Goal: Information Seeking & Learning: Learn about a topic

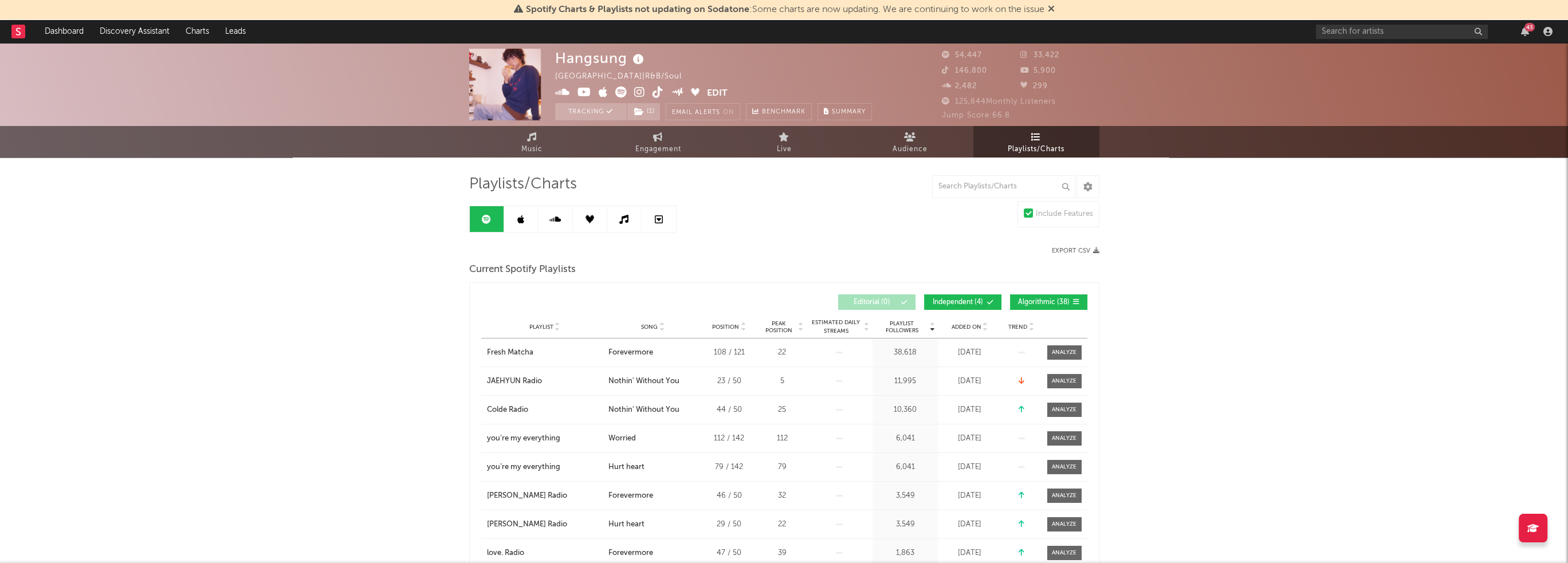
drag, startPoint x: 0, startPoint y: 0, endPoint x: 779, endPoint y: 241, distance: 815.4
click at [553, 151] on link "Music" at bounding box center [532, 142] width 126 height 32
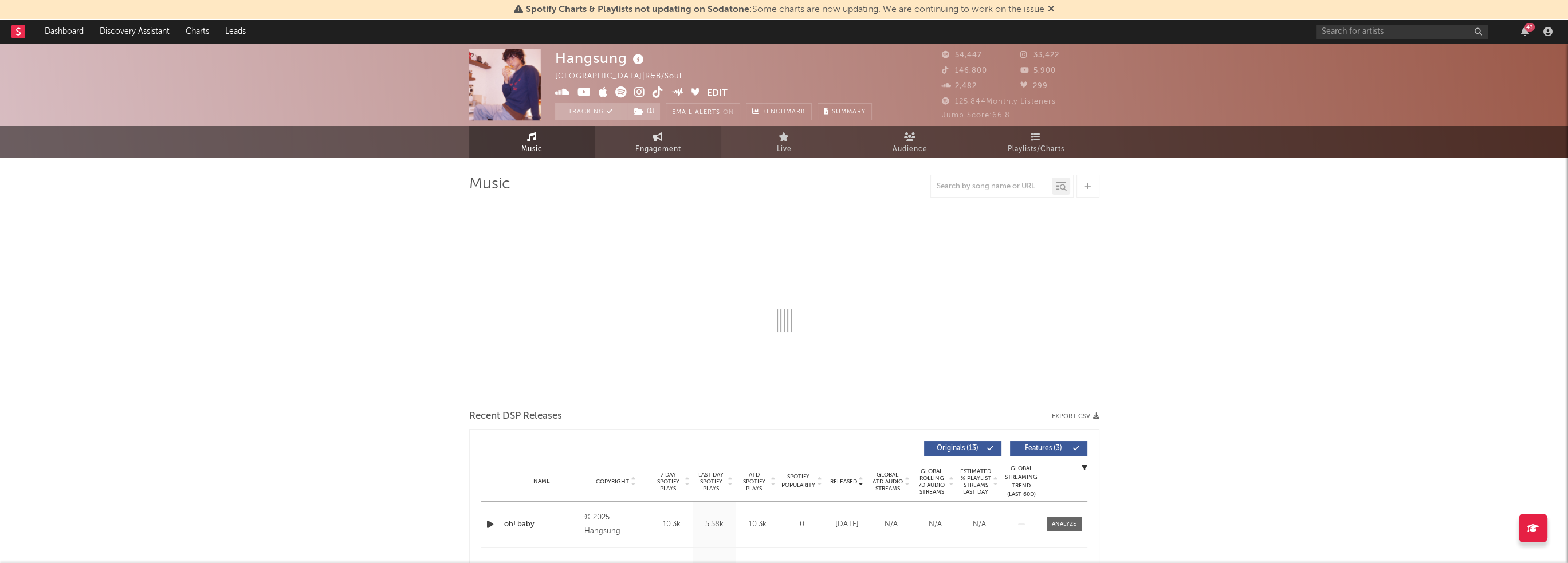
select select "6m"
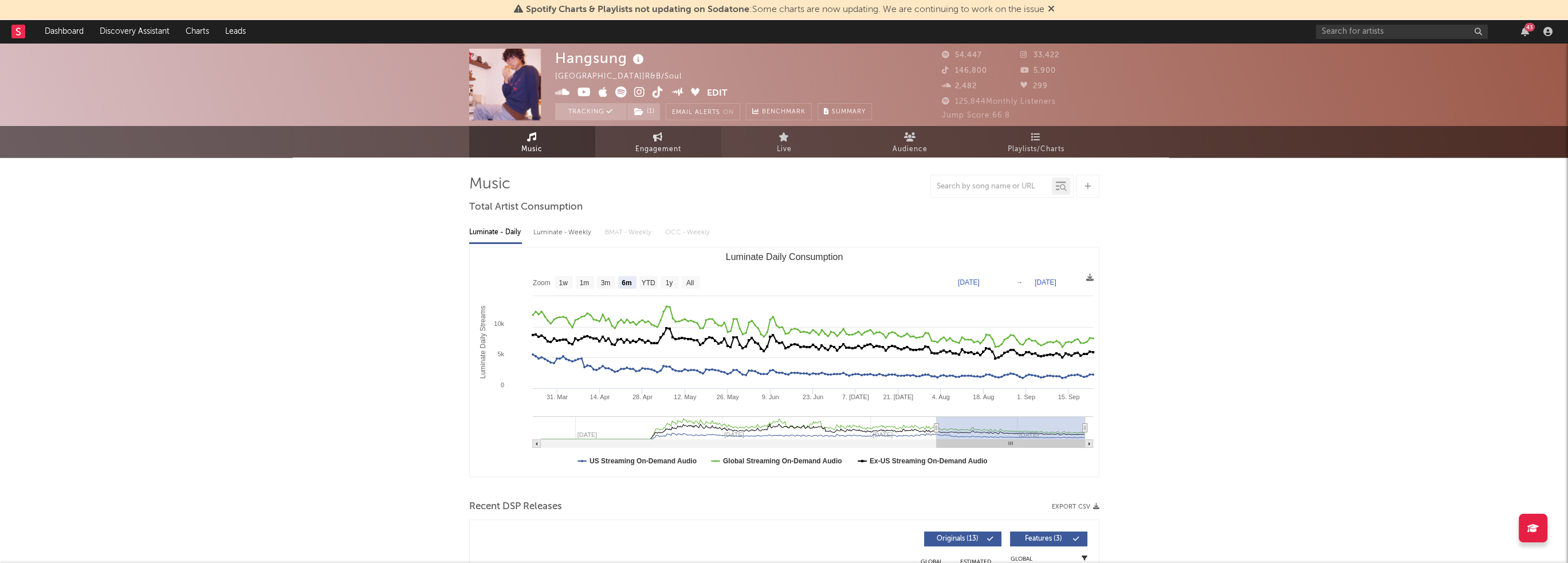
click at [685, 146] on link "Engagement" at bounding box center [658, 142] width 126 height 32
select select "1w"
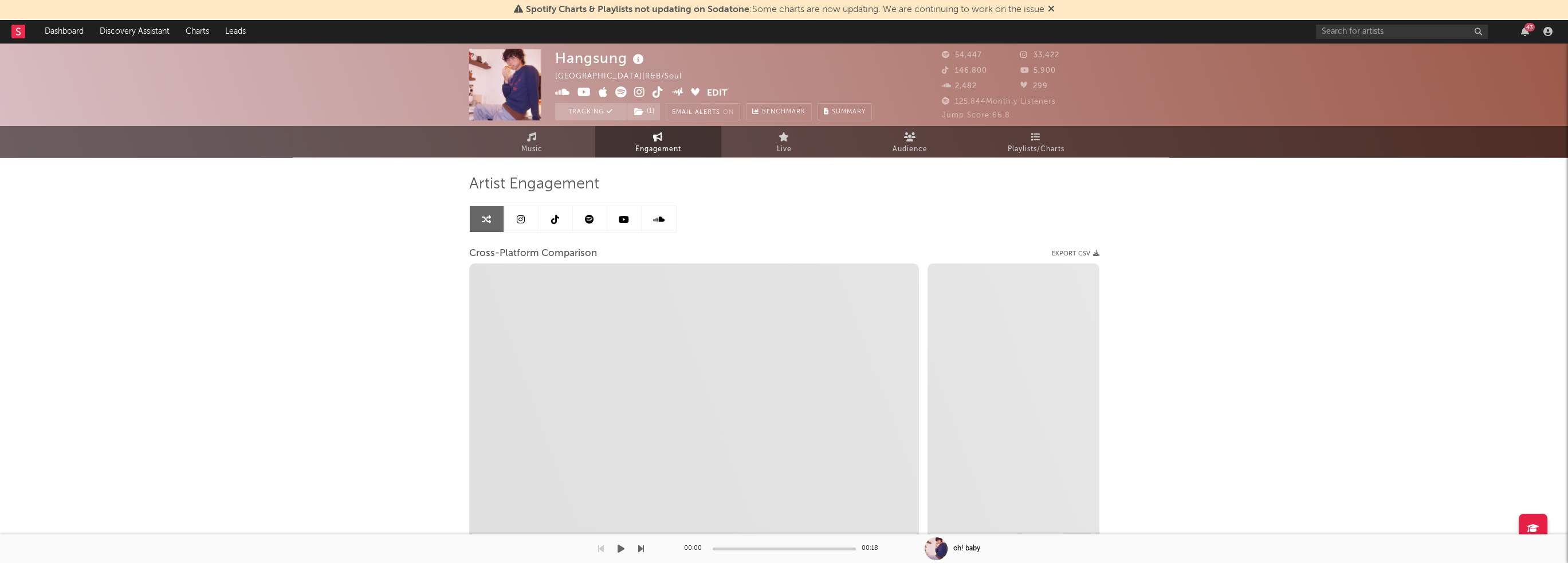
select select "1m"
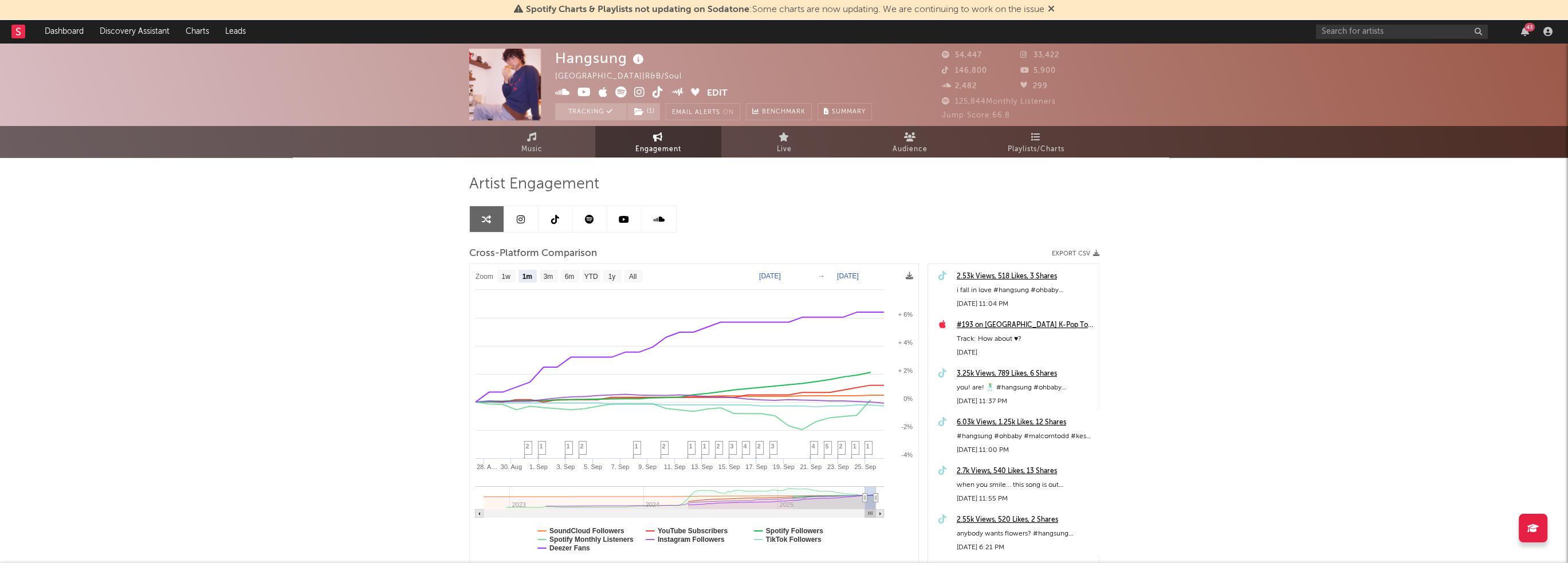
click at [270, 495] on div "Hangsung South Korea | R&B/Soul Edit Tracking ( 1 ) Email Alerts On Benchmark S…" at bounding box center [784, 344] width 1568 height 601
